Goal: Check status: Check status

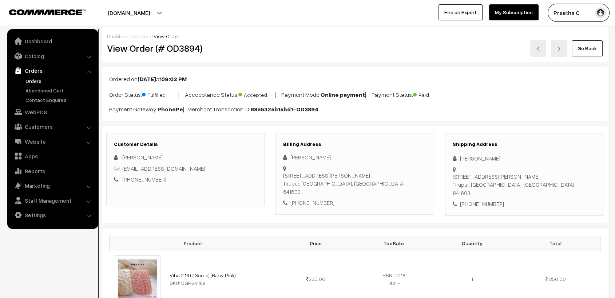
click at [589, 53] on link "Go Back" at bounding box center [586, 48] width 31 height 16
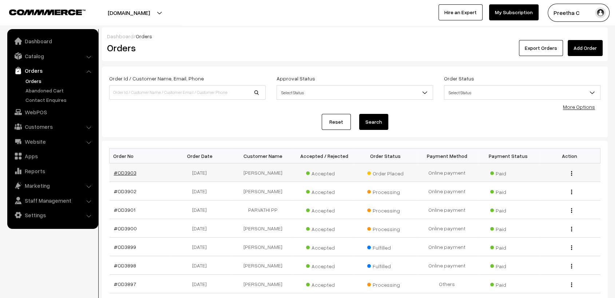
click at [129, 172] on link "#OD3903" at bounding box center [125, 172] width 23 height 6
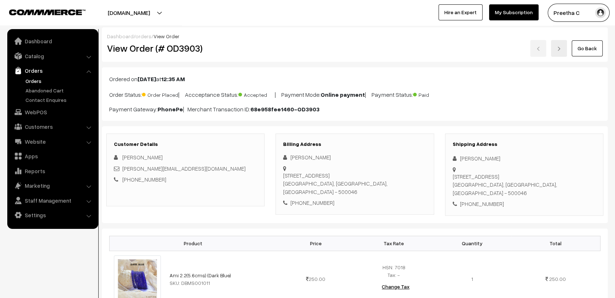
click at [583, 51] on link "Go Back" at bounding box center [586, 48] width 31 height 16
